Goal: Information Seeking & Learning: Learn about a topic

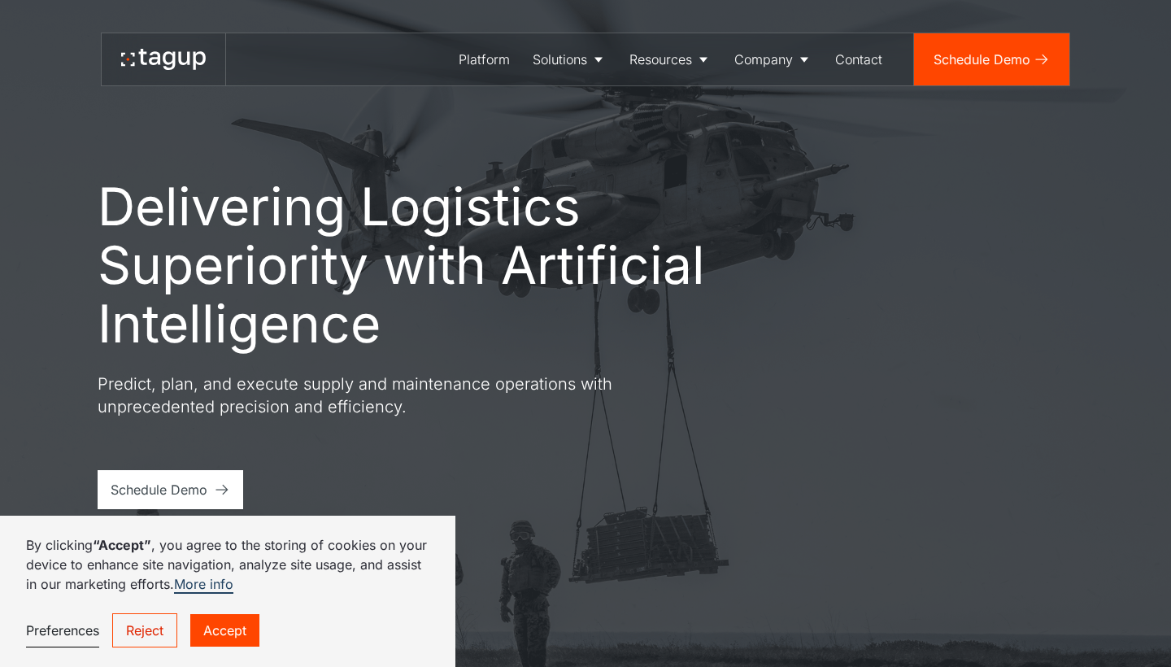
click at [156, 622] on link "Reject" at bounding box center [144, 630] width 65 height 34
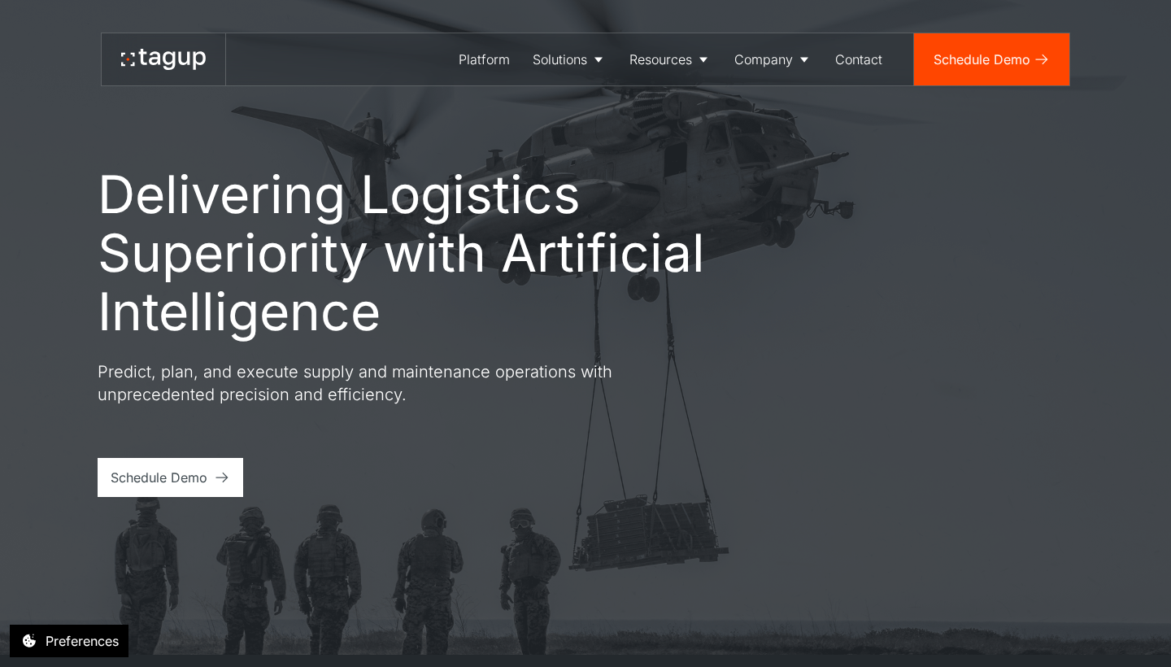
scroll to position [107, 0]
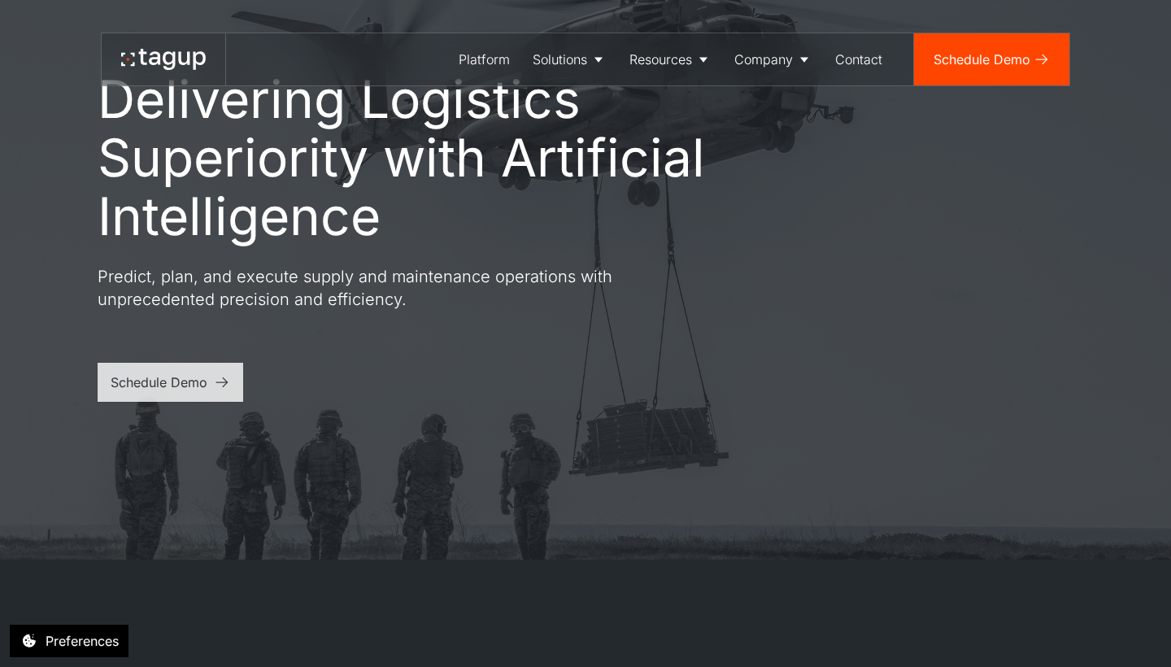
click at [236, 395] on link "Schedule Demo" at bounding box center [171, 382] width 146 height 39
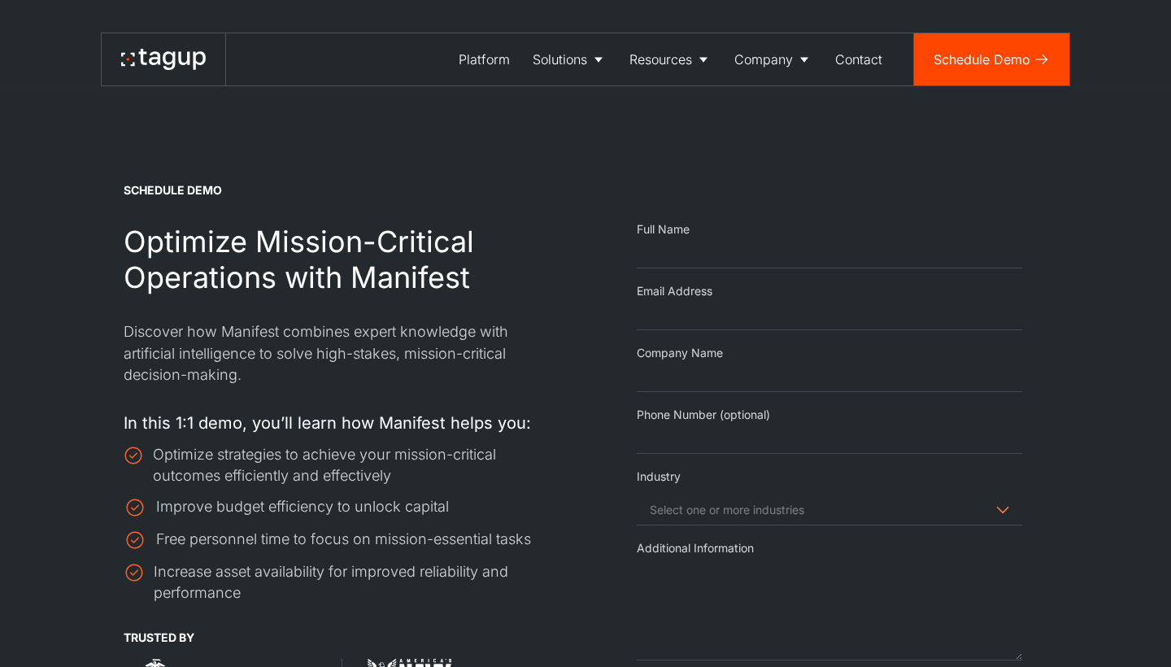
select select "Request Demo Form"
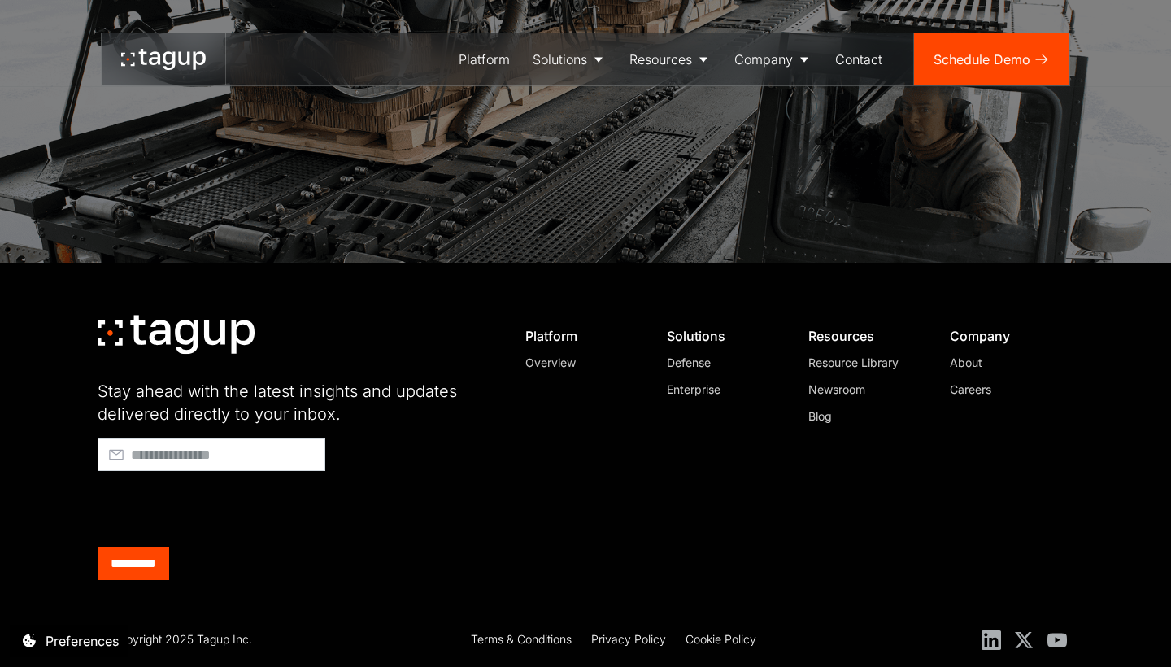
scroll to position [1590, 0]
click at [843, 392] on div "Newsroom" at bounding box center [863, 389] width 111 height 17
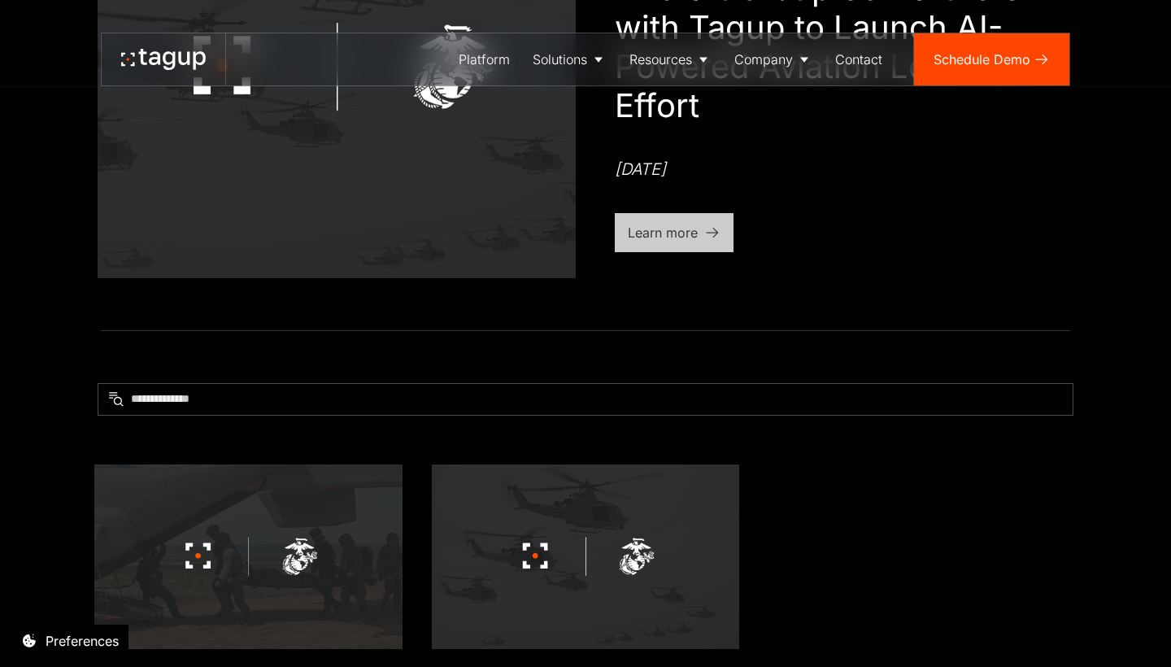
scroll to position [359, 0]
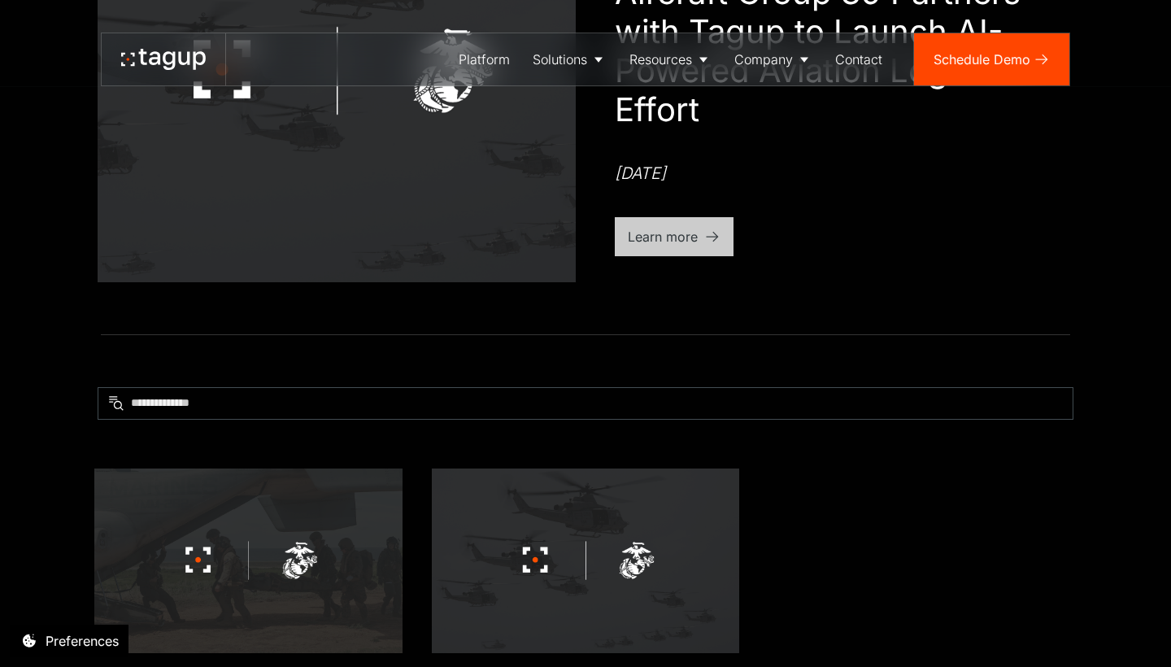
click at [675, 234] on div "Learn more" at bounding box center [663, 237] width 70 height 20
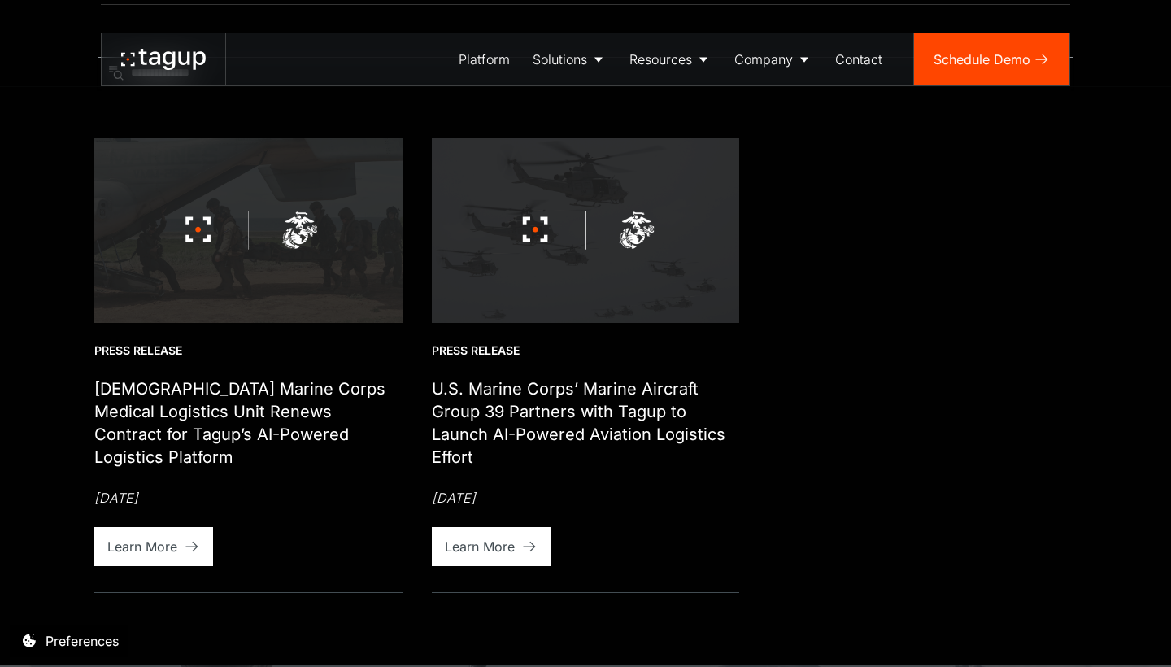
scroll to position [751, 0]
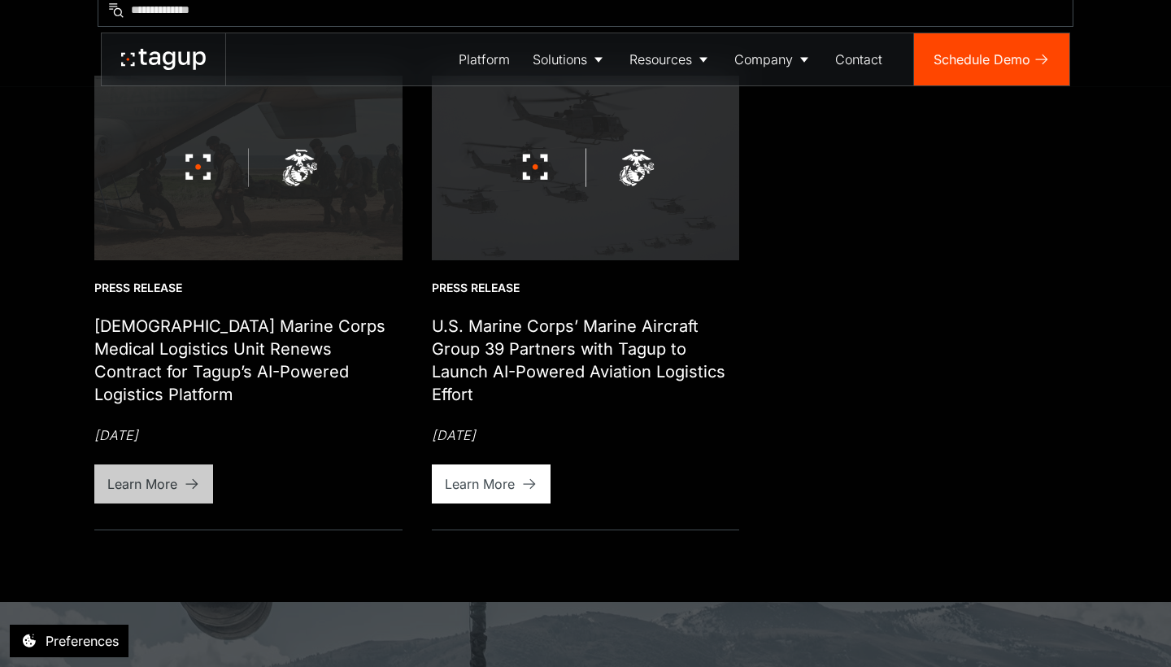
click at [146, 498] on link "Learn More" at bounding box center [153, 483] width 119 height 39
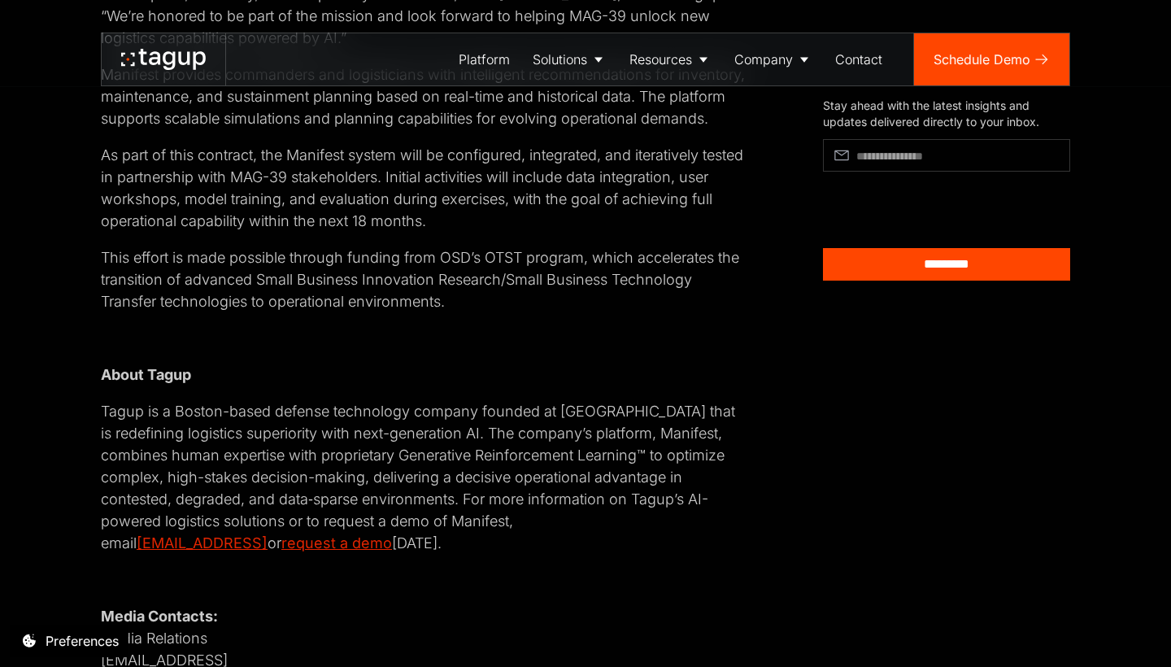
scroll to position [1069, 0]
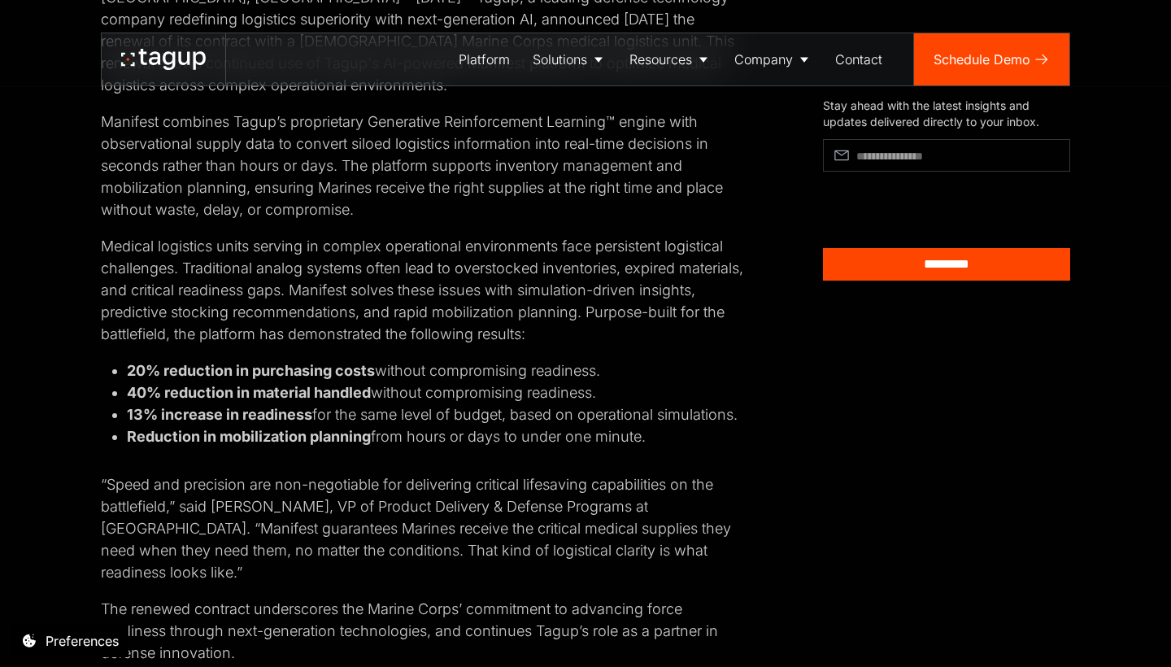
scroll to position [542, 0]
